Goal: Information Seeking & Learning: Learn about a topic

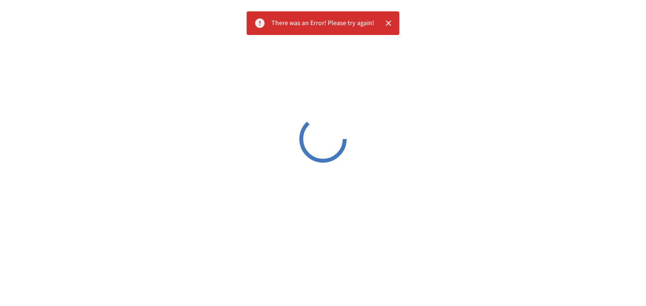
click at [388, 22] on icon "Close" at bounding box center [389, 23] width 6 height 6
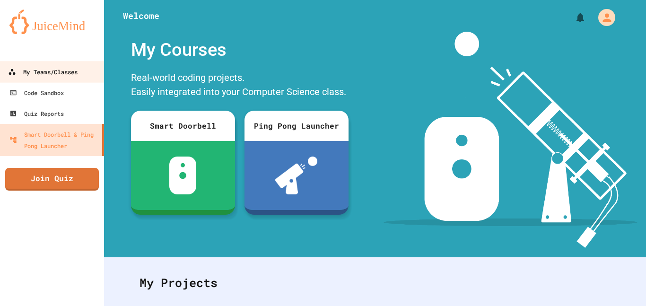
click at [77, 71] on div "My Teams/Classes" at bounding box center [43, 72] width 70 height 12
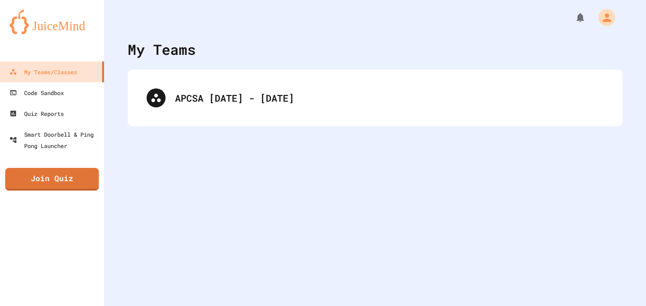
click at [163, 117] on div "APCSA 2025 - 2026" at bounding box center [375, 98] width 495 height 57
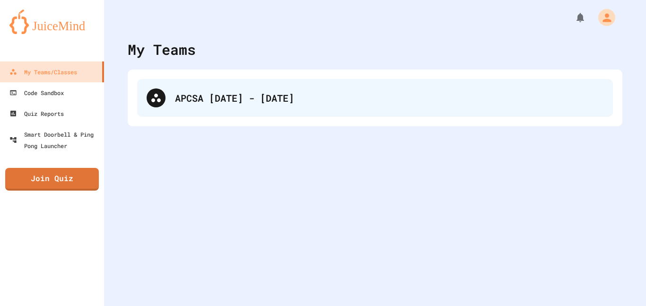
click at [199, 103] on div "APCSA 2025 - 2026" at bounding box center [389, 98] width 428 height 14
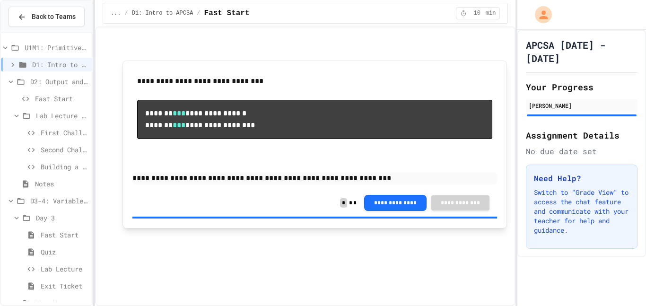
scroll to position [867, 0]
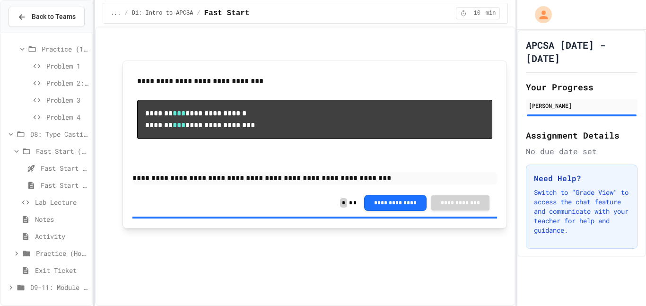
click at [52, 290] on span "D9-11: Module Wrap Up" at bounding box center [59, 287] width 58 height 10
click at [44, 282] on span "Day 9" at bounding box center [62, 287] width 52 height 10
click at [33, 250] on icon at bounding box center [31, 253] width 11 height 9
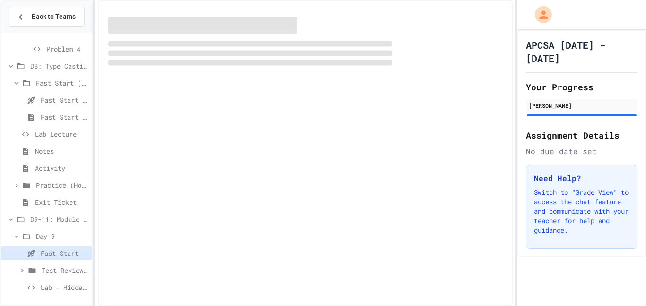
scroll to position [927, 0]
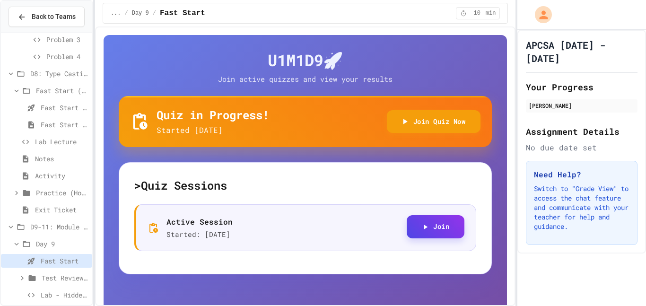
click at [441, 232] on button "Join" at bounding box center [436, 226] width 58 height 23
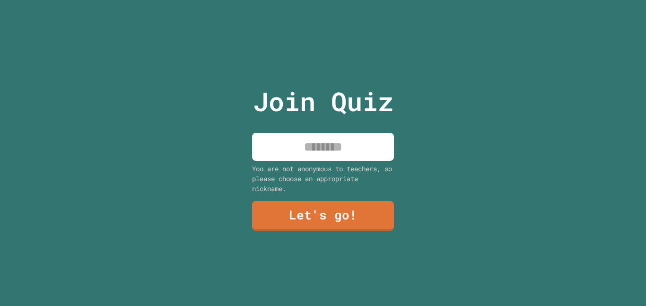
click at [283, 145] on input at bounding box center [323, 147] width 142 height 28
type input "******"
click at [349, 218] on link "Let's go!" at bounding box center [323, 216] width 142 height 30
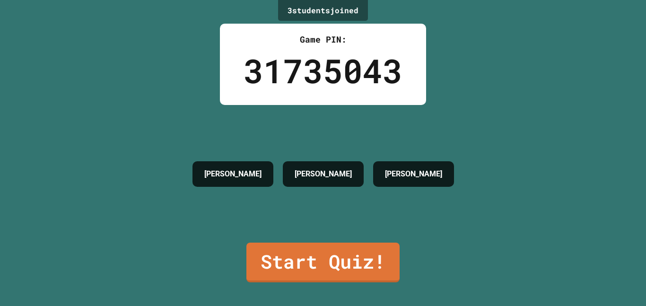
click at [291, 261] on link "Start Quiz!" at bounding box center [322, 263] width 153 height 40
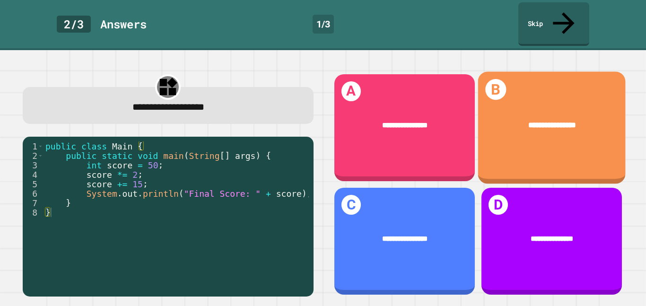
click at [522, 127] on div "**********" at bounding box center [552, 125] width 148 height 43
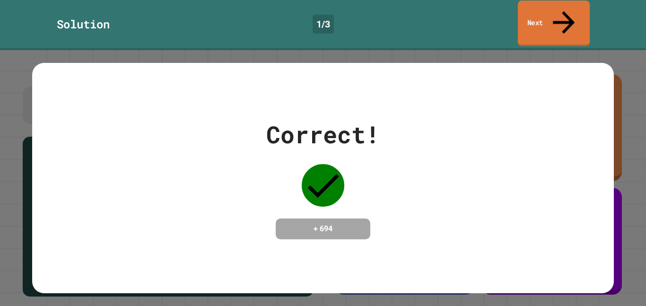
click at [542, 7] on link "Next" at bounding box center [554, 23] width 72 height 46
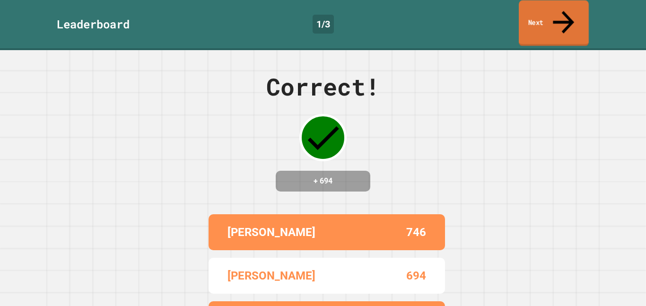
click at [542, 7] on link "Next" at bounding box center [554, 23] width 70 height 46
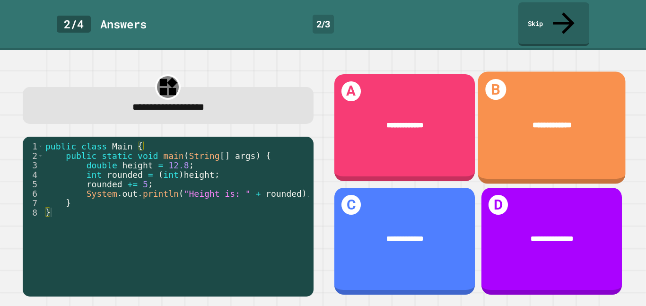
click at [530, 165] on div "**********" at bounding box center [552, 127] width 148 height 113
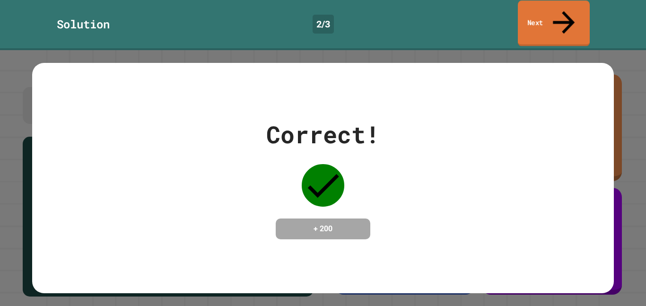
click at [553, 18] on link "Next" at bounding box center [554, 23] width 72 height 46
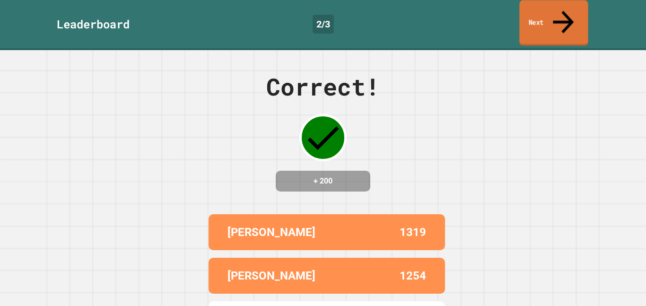
click at [552, 17] on link "Next" at bounding box center [553, 23] width 69 height 46
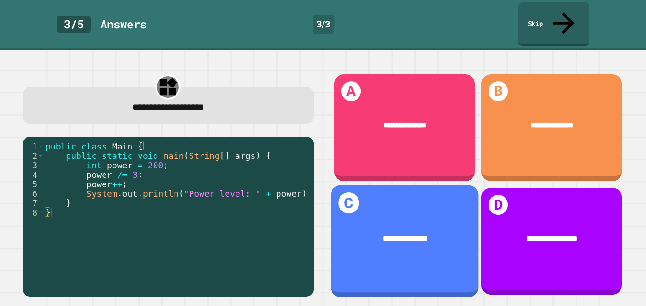
click at [400, 218] on div "**********" at bounding box center [405, 239] width 148 height 43
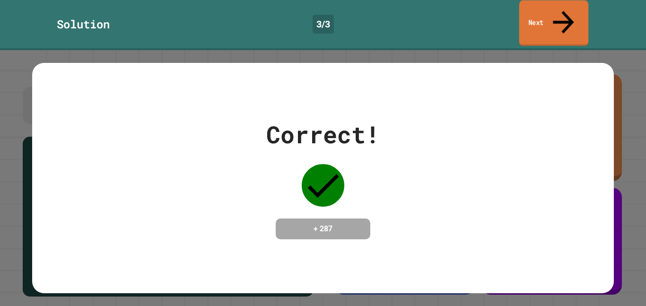
click at [576, 16] on link "Next" at bounding box center [553, 23] width 69 height 46
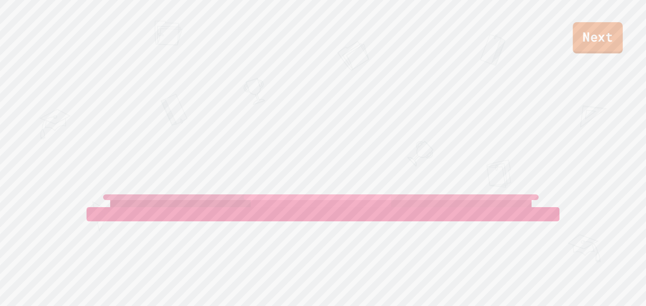
click at [599, 27] on link "Next" at bounding box center [598, 37] width 50 height 31
